Goal: Task Accomplishment & Management: Manage account settings

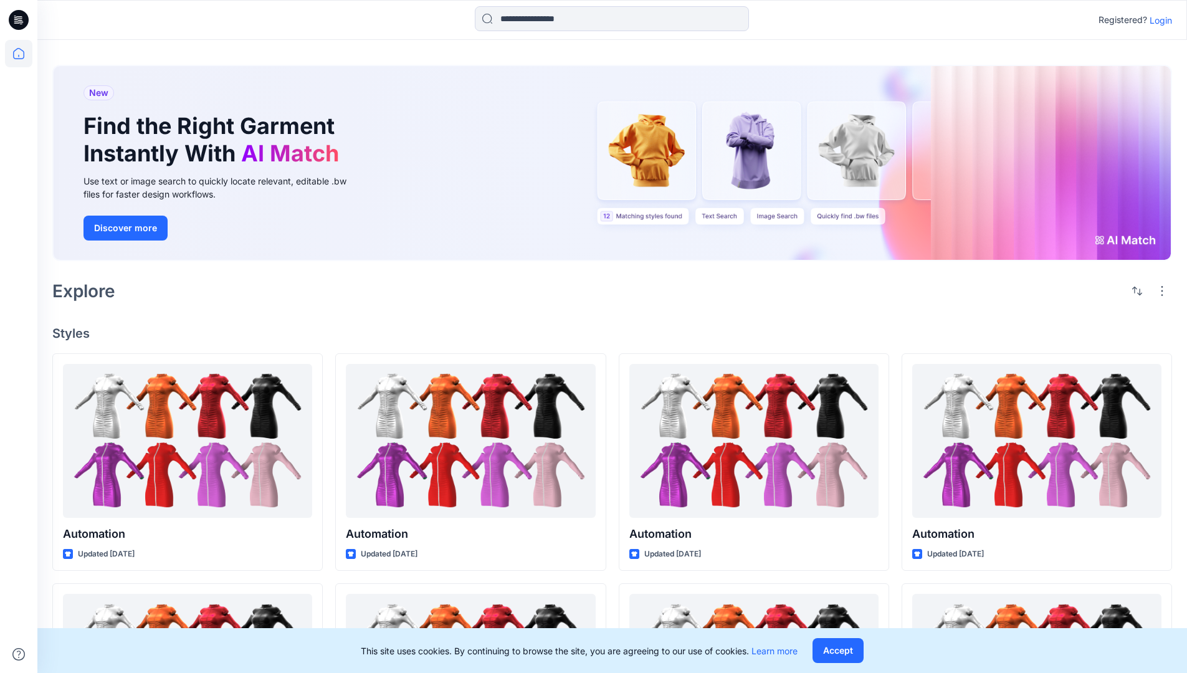
click at [1158, 20] on p "Login" at bounding box center [1161, 20] width 22 height 13
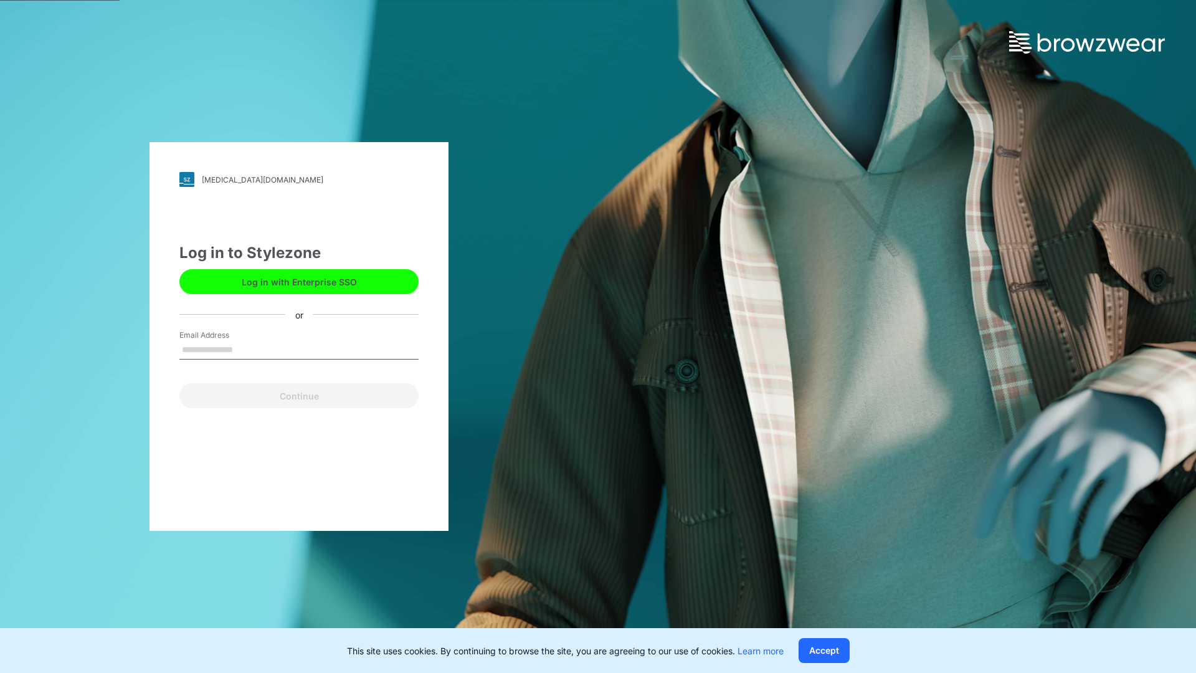
click at [246, 349] on input "Email Address" at bounding box center [298, 350] width 239 height 19
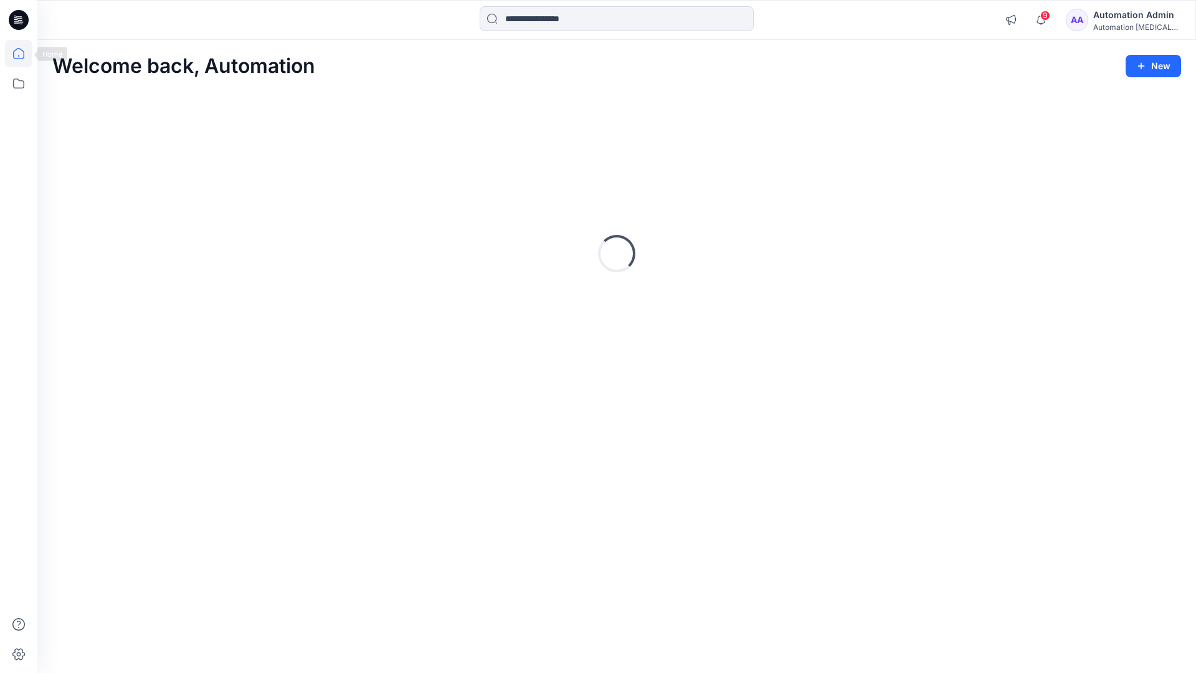
click at [24, 54] on icon at bounding box center [18, 53] width 11 height 11
click at [1016, 22] on icon "button" at bounding box center [1010, 20] width 9 height 10
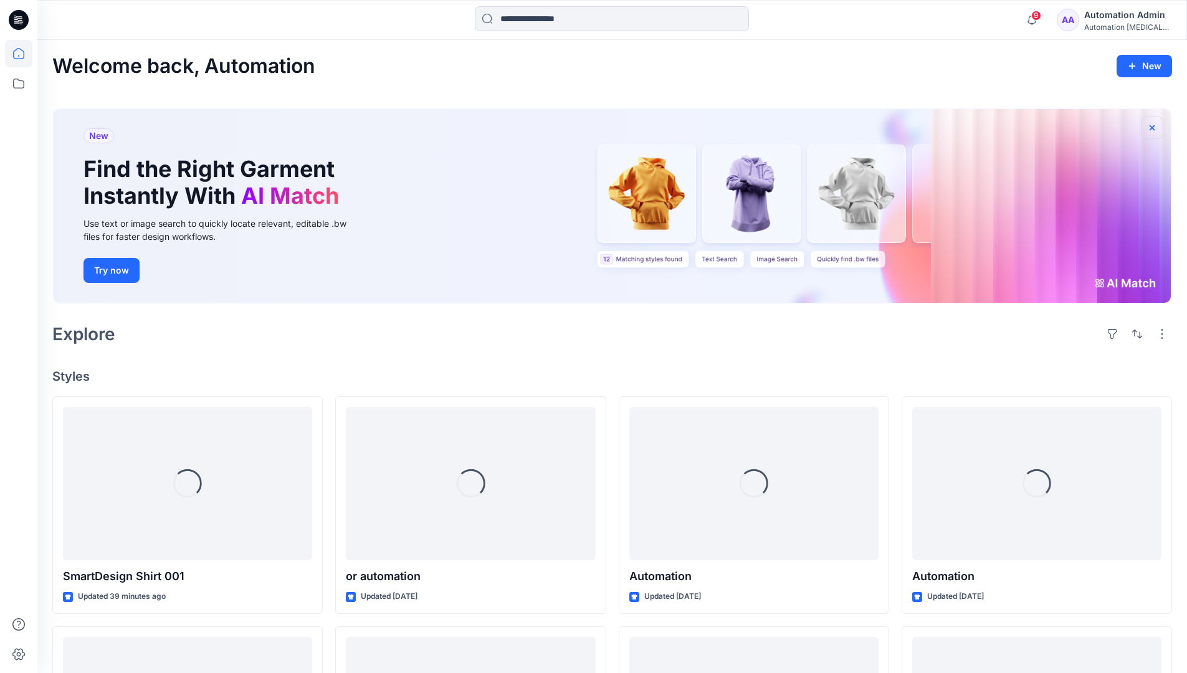
click at [1152, 126] on icon "button" at bounding box center [1152, 128] width 10 height 10
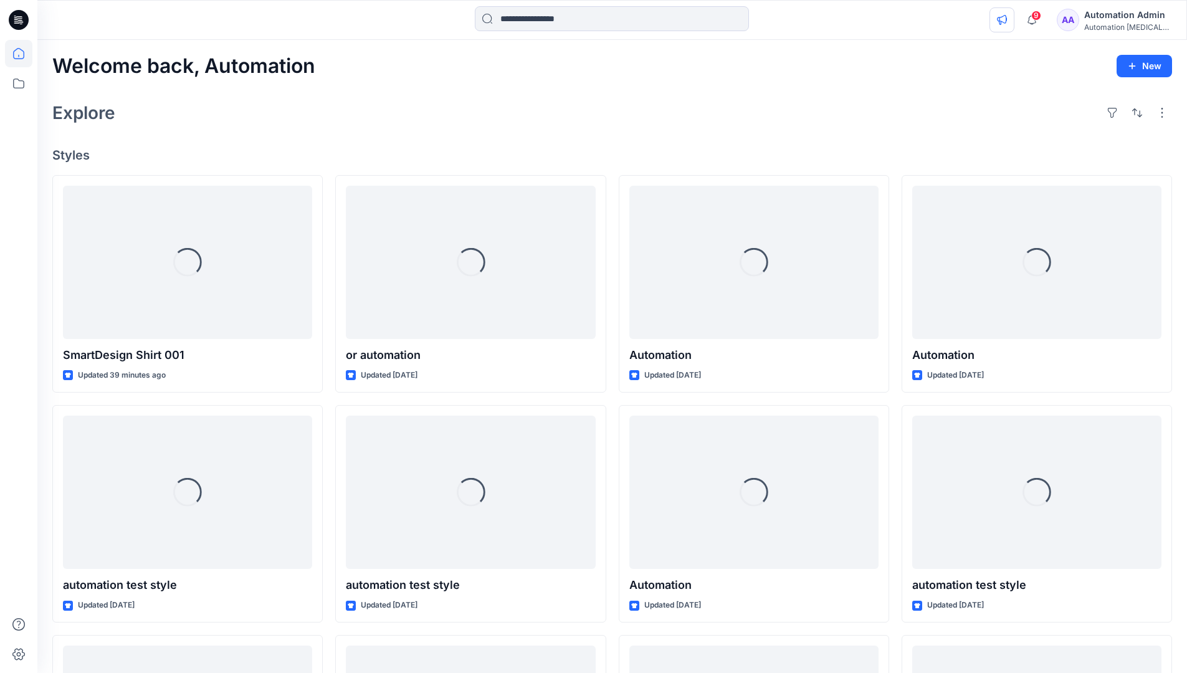
click at [1007, 17] on icon "button" at bounding box center [1002, 20] width 10 height 10
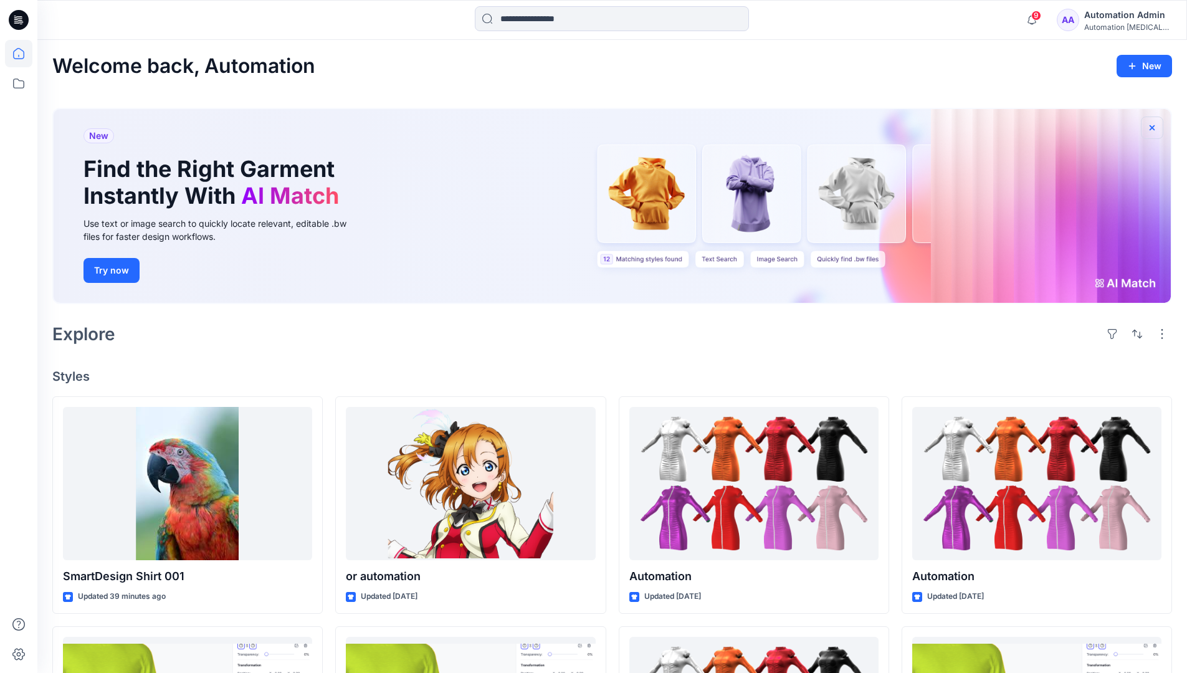
click at [1153, 128] on icon "button" at bounding box center [1152, 127] width 5 height 5
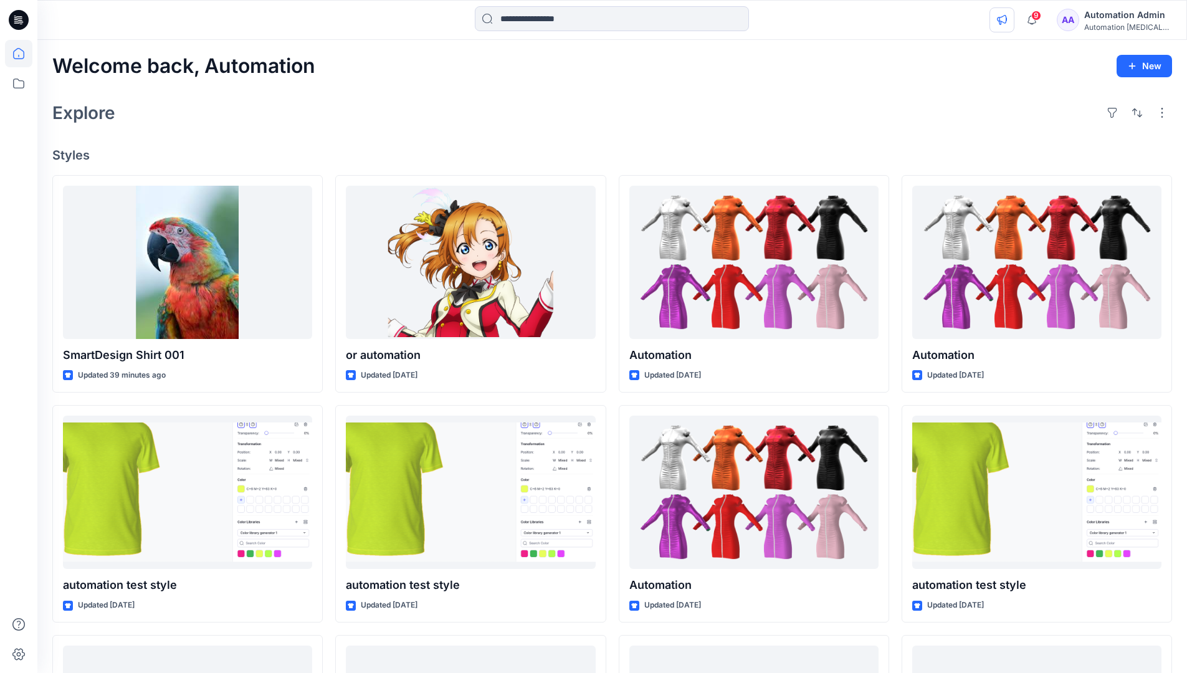
click at [1007, 22] on icon "button" at bounding box center [1002, 20] width 10 height 10
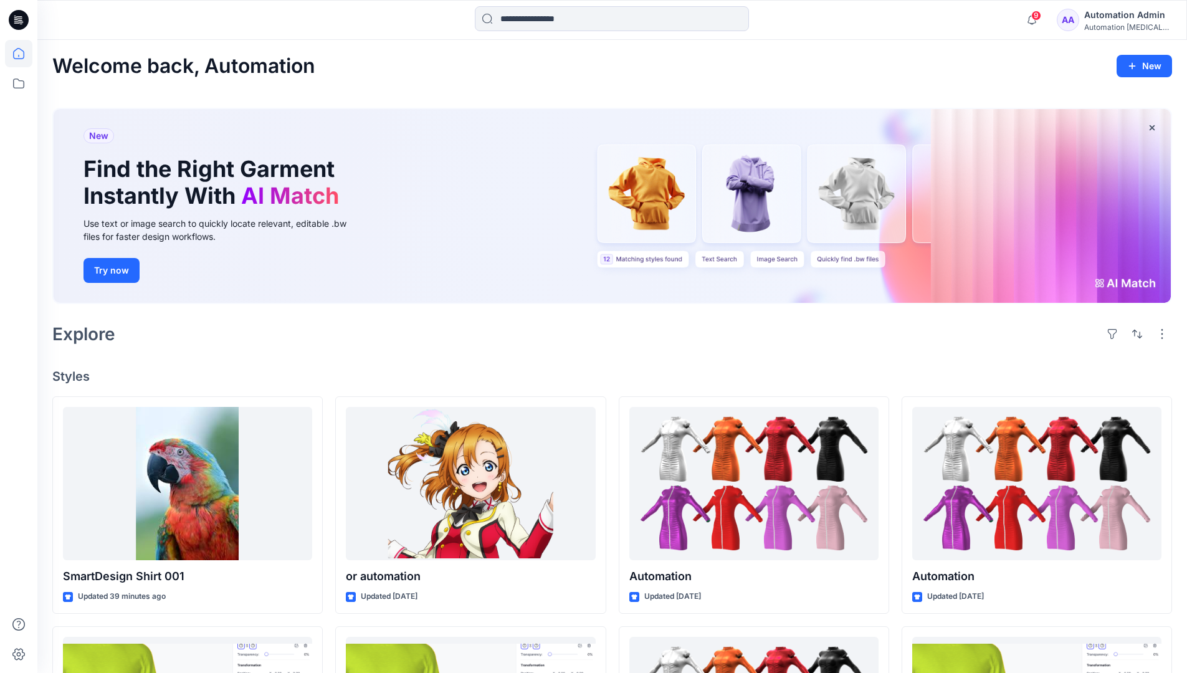
click at [1105, 28] on div "Automation [MEDICAL_DATA]..." at bounding box center [1127, 26] width 87 height 9
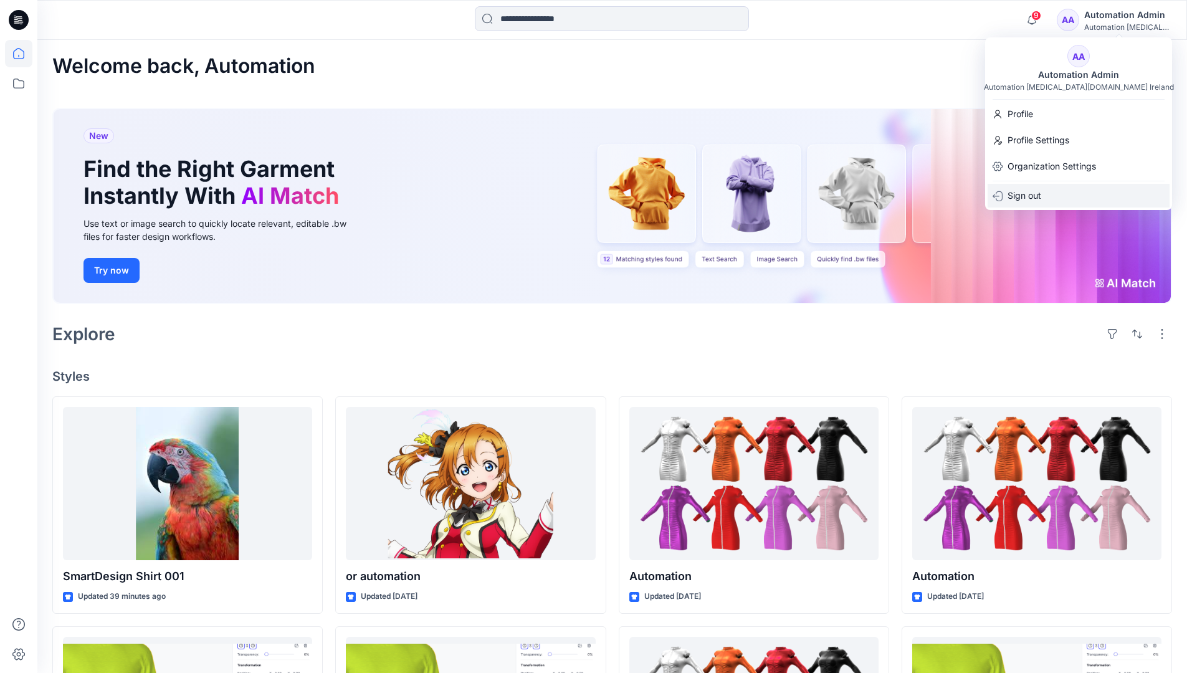
click at [1048, 192] on div "Sign out" at bounding box center [1079, 196] width 182 height 24
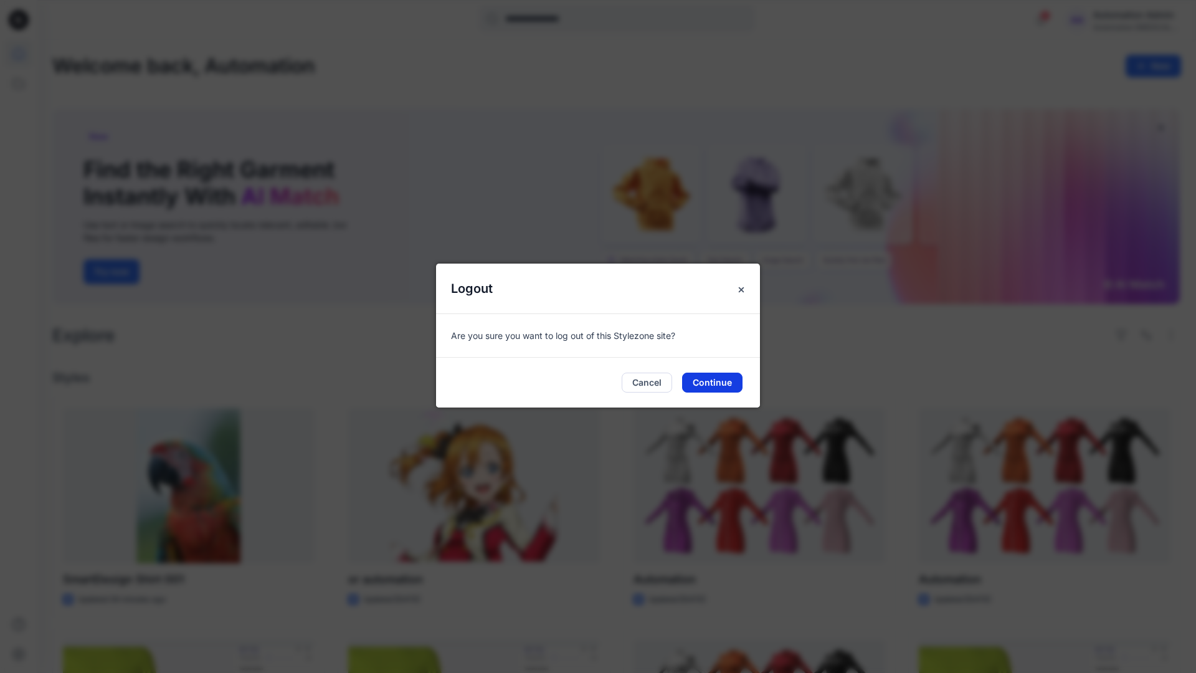
click at [734, 383] on button "Continue" at bounding box center [712, 383] width 60 height 20
